Goal: Task Accomplishment & Management: Use online tool/utility

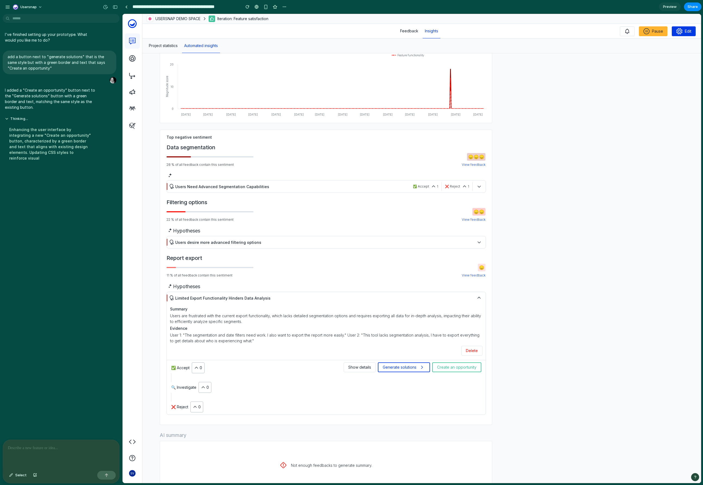
scroll to position [177, 0]
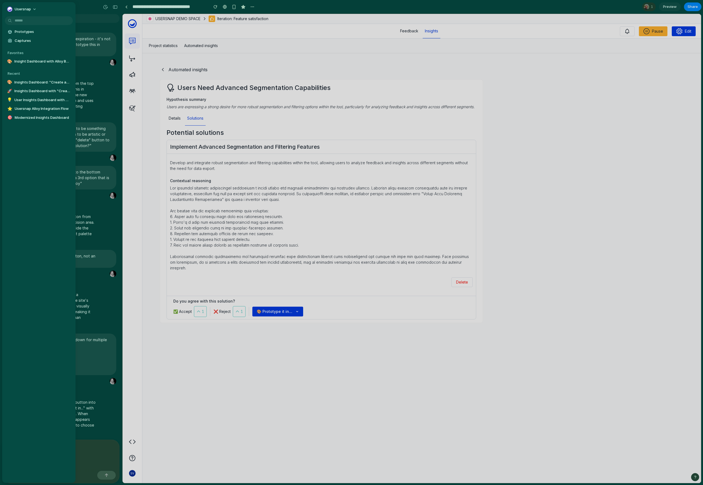
scroll to position [100, 0]
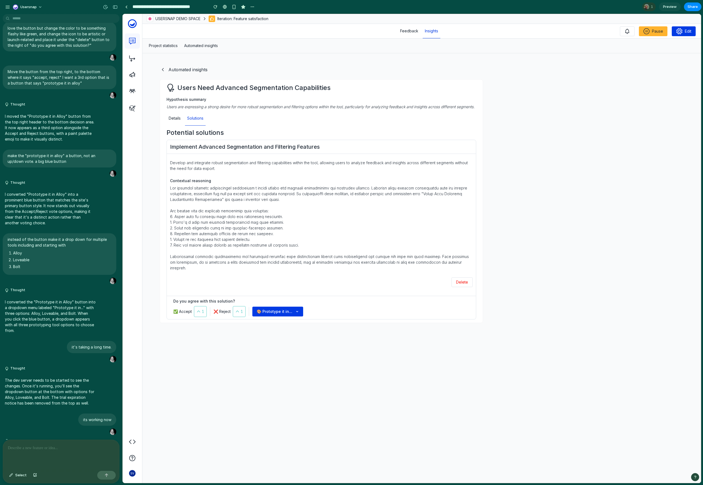
click at [51, 448] on p at bounding box center [61, 447] width 106 height 7
click at [66, 449] on div at bounding box center [61, 453] width 116 height 29
click at [35, 451] on div at bounding box center [61, 453] width 116 height 29
